Goal: Find specific page/section: Find specific page/section

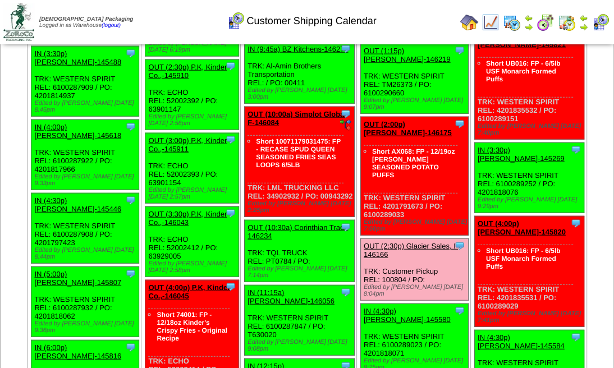
scroll to position [1721, 0]
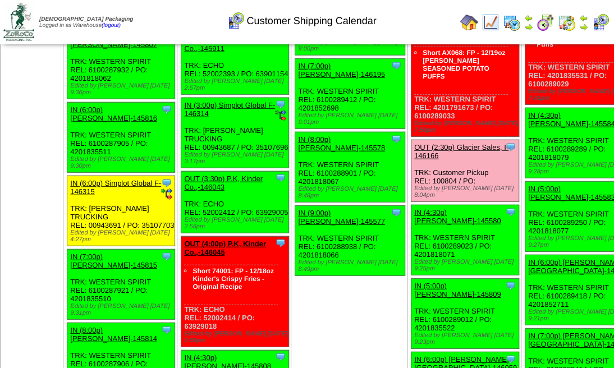
scroll to position [1871, 0]
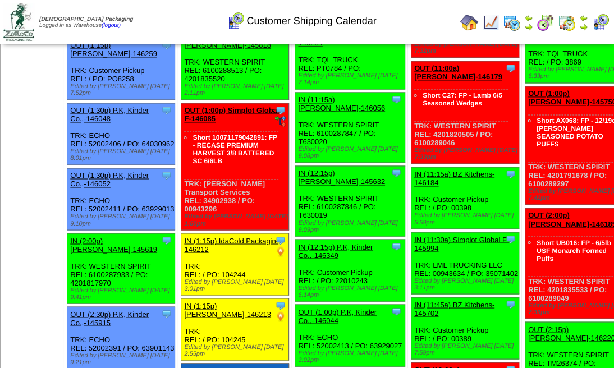
scroll to position [1310, 0]
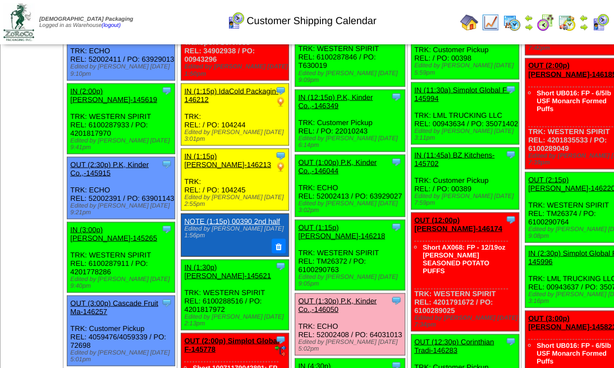
click at [596, 21] on img at bounding box center [601, 22] width 18 height 18
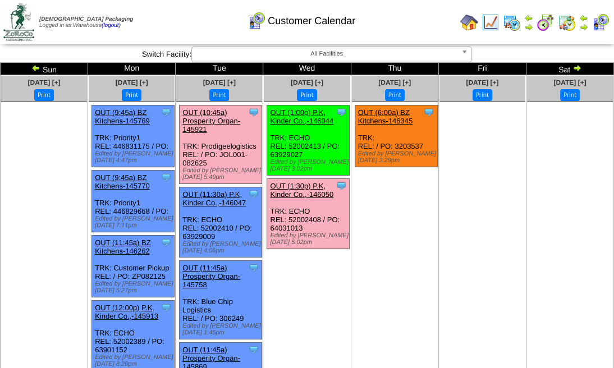
click at [588, 21] on td at bounding box center [583, 22] width 11 height 20
click at [585, 21] on img at bounding box center [583, 17] width 9 height 9
